Goal: Find specific page/section: Find specific page/section

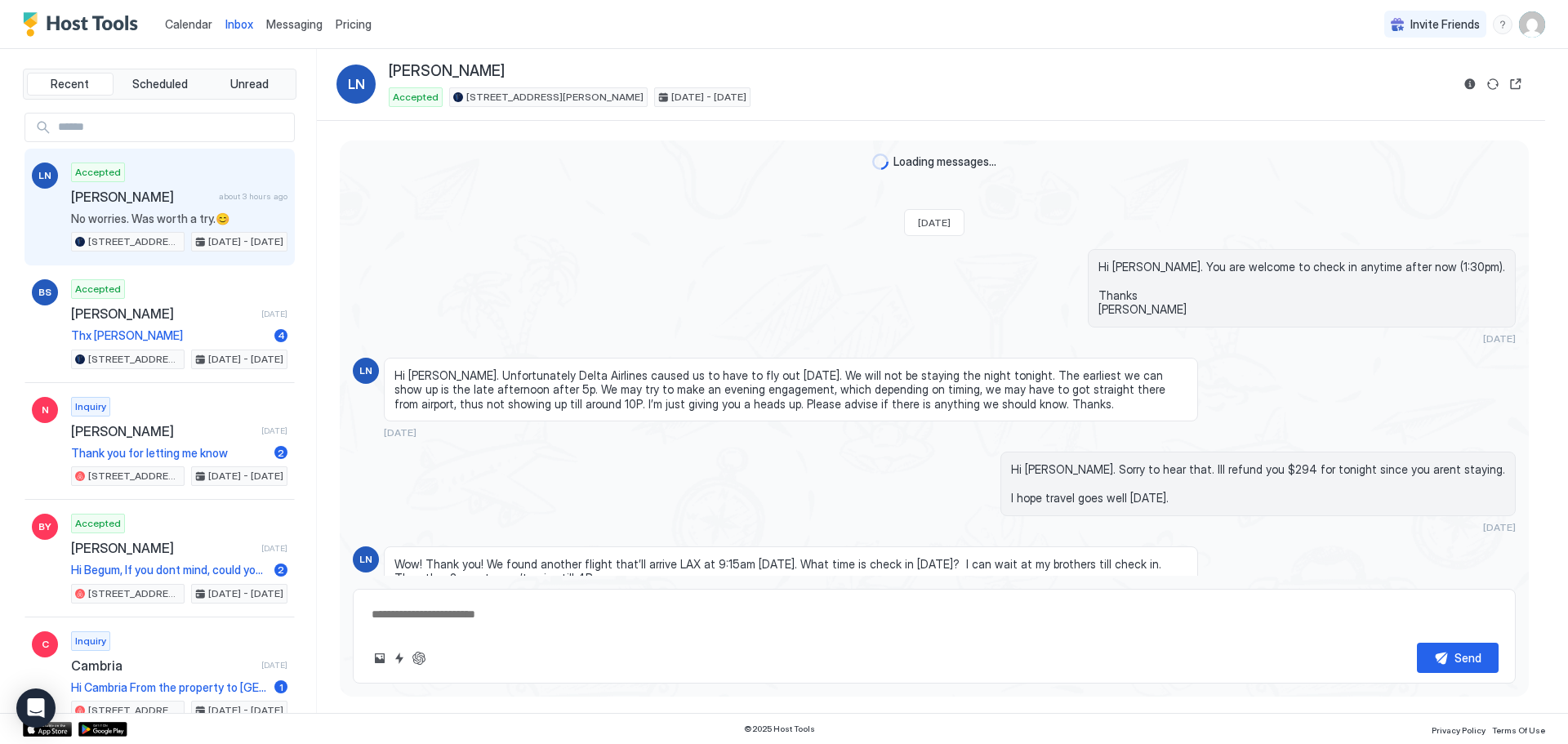
scroll to position [2142, 0]
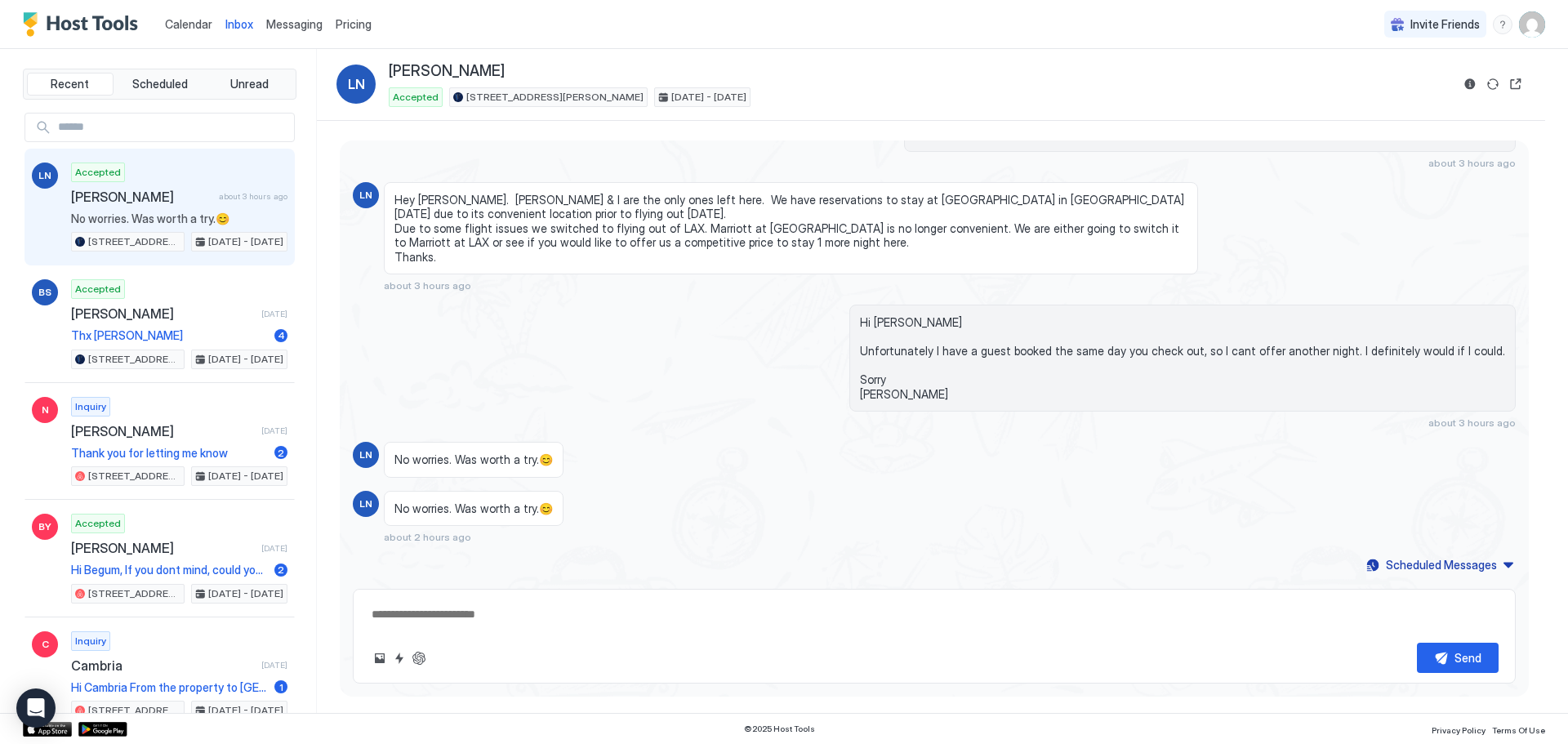
click at [195, 22] on span "Calendar" at bounding box center [188, 24] width 47 height 13
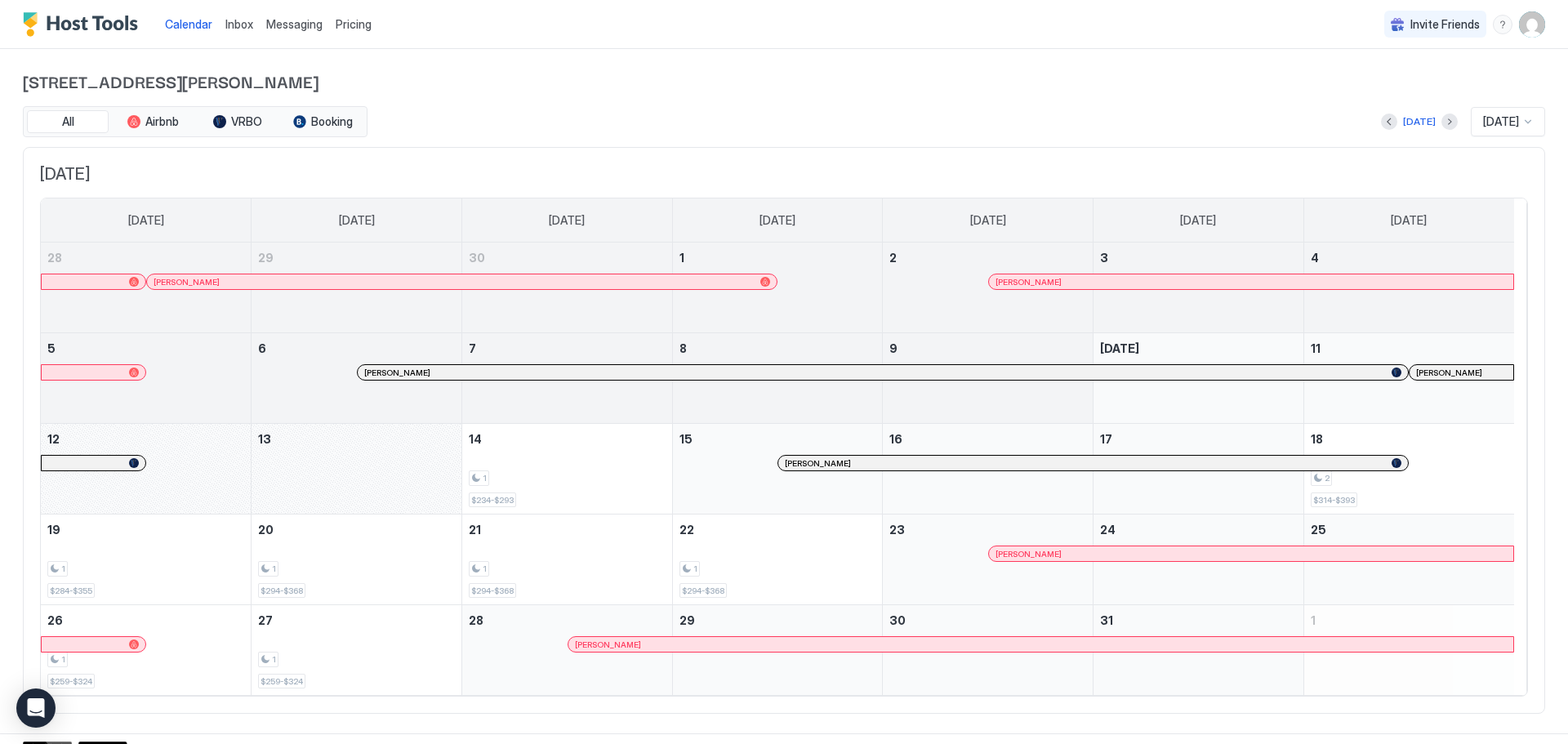
click at [1459, 375] on div "[PERSON_NAME]" at bounding box center [1461, 372] width 90 height 11
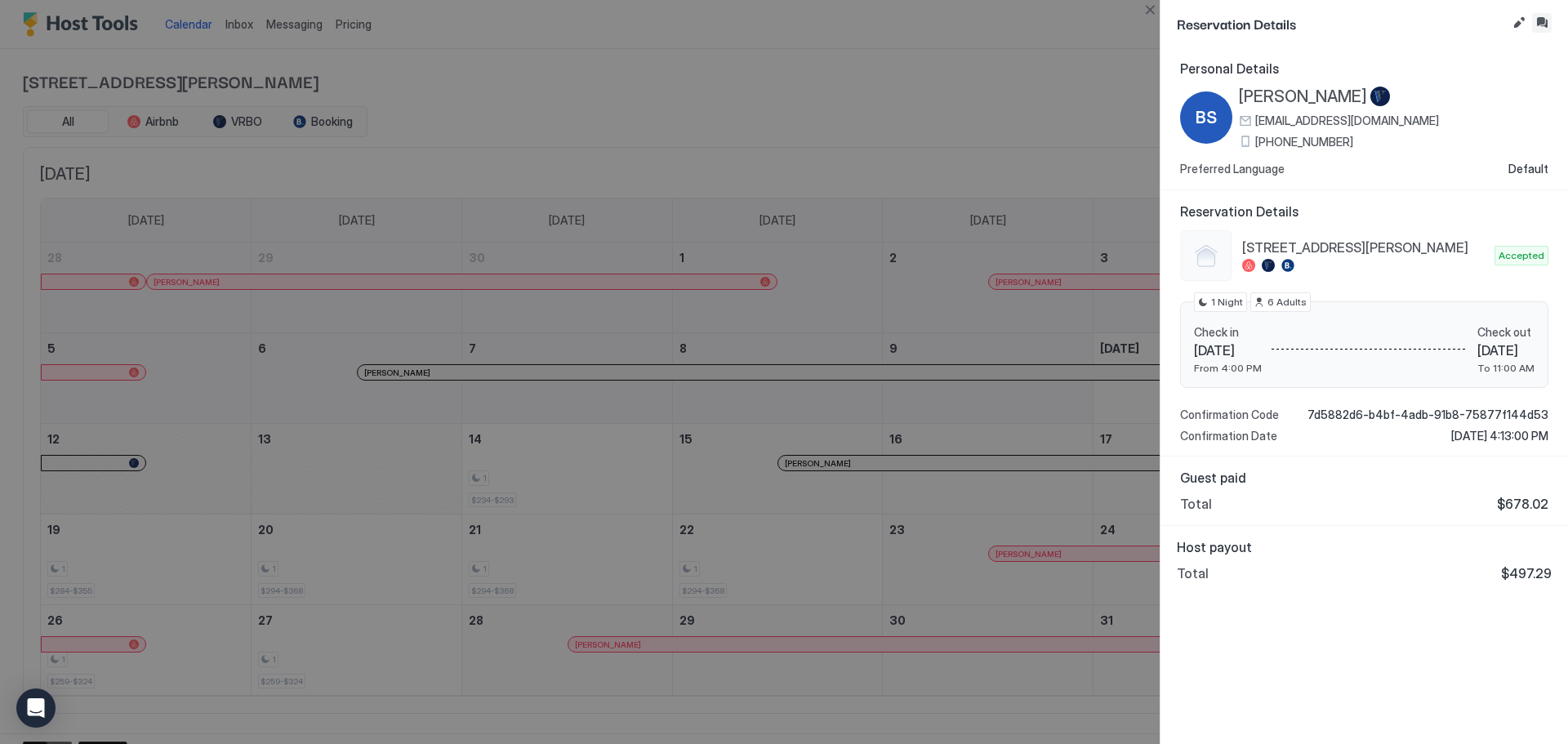
click at [1539, 22] on button "Inbox" at bounding box center [1541, 23] width 19 height 19
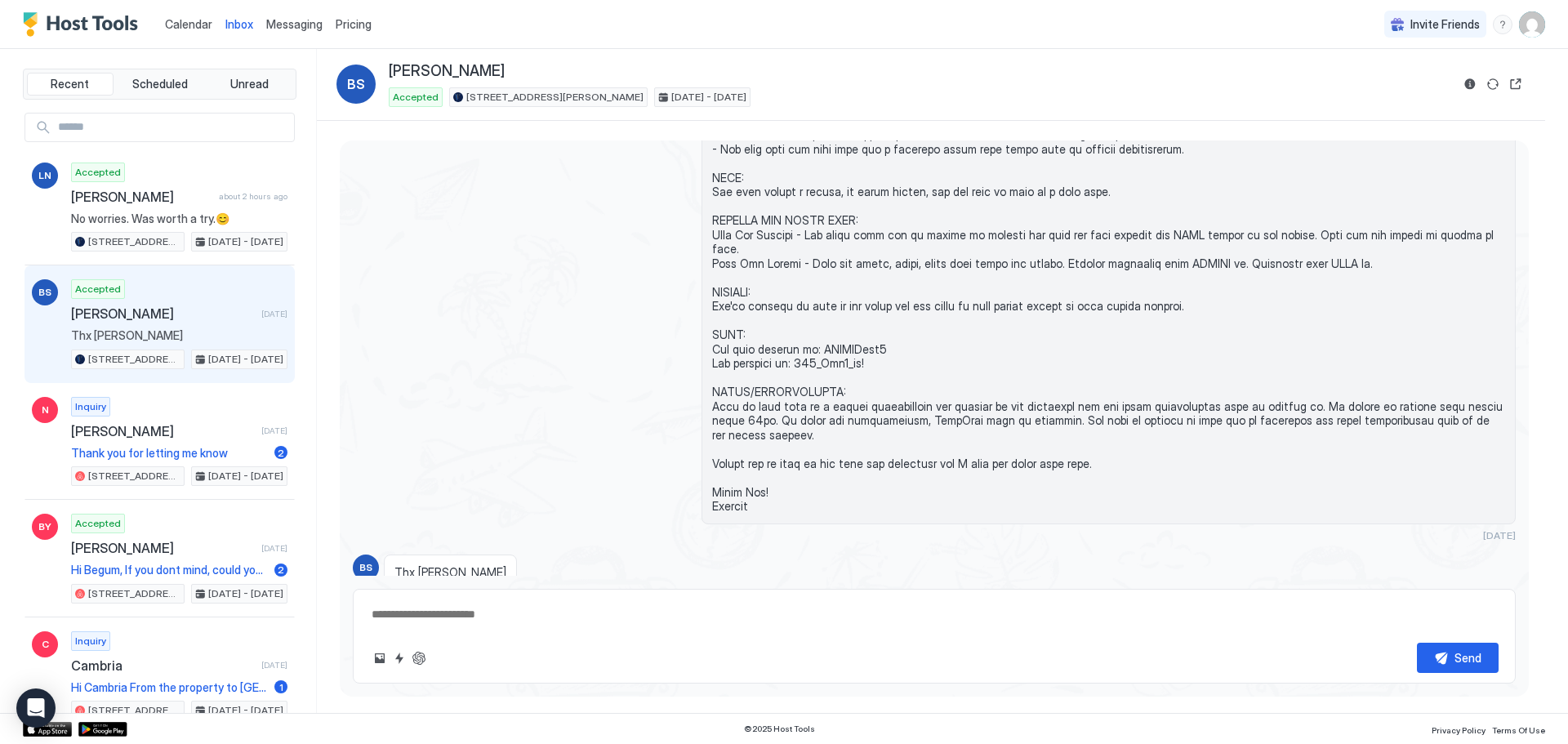
scroll to position [2642, 0]
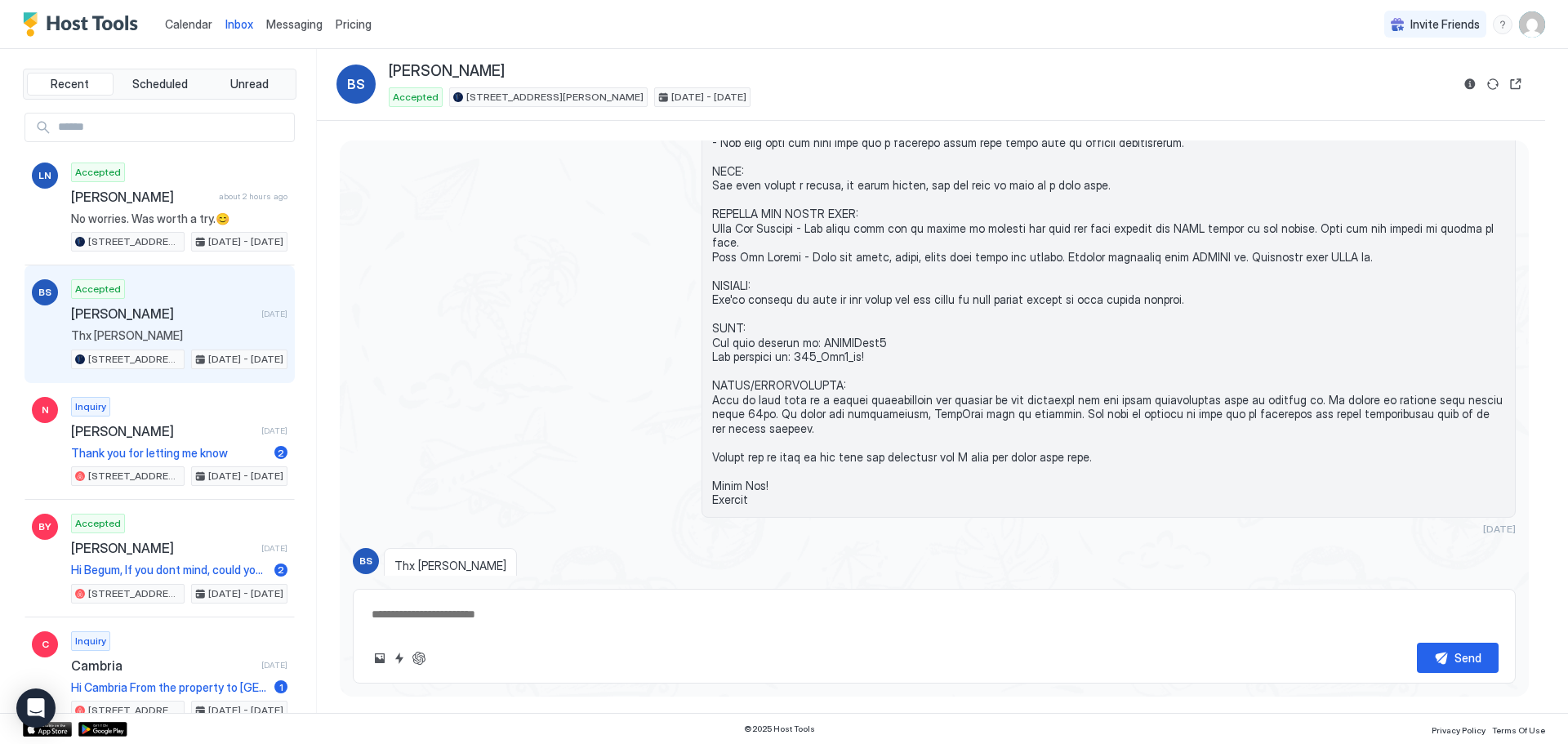
click at [173, 23] on span "Calendar" at bounding box center [188, 24] width 47 height 13
